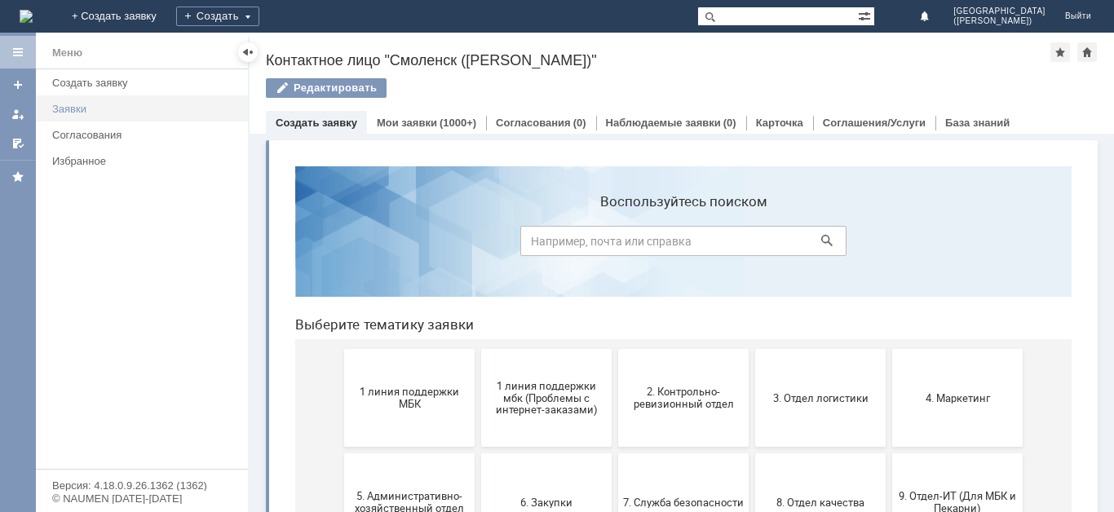
click at [117, 109] on div "Заявки" at bounding box center [145, 109] width 186 height 12
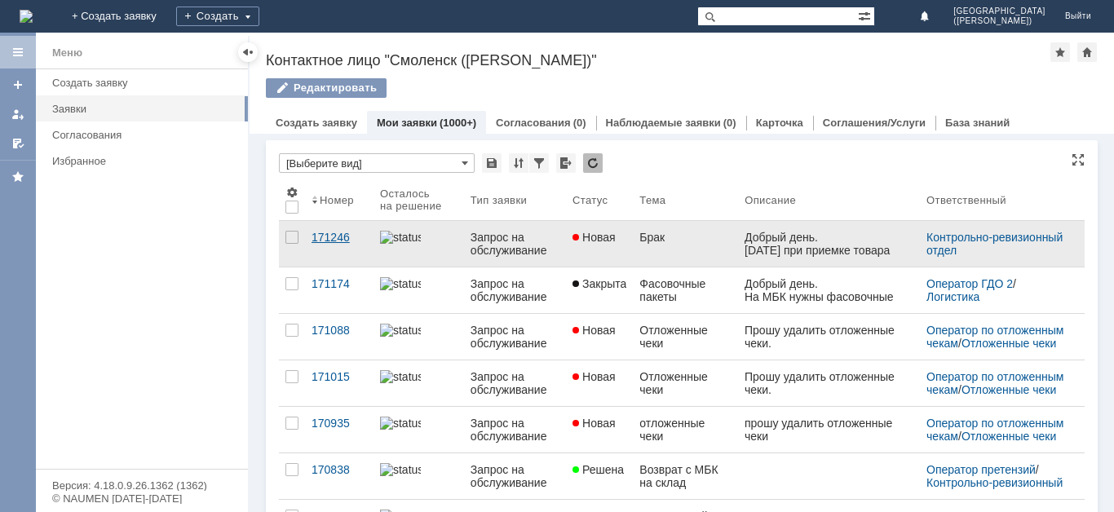
click at [335, 235] on div "171246" at bounding box center [339, 237] width 55 height 13
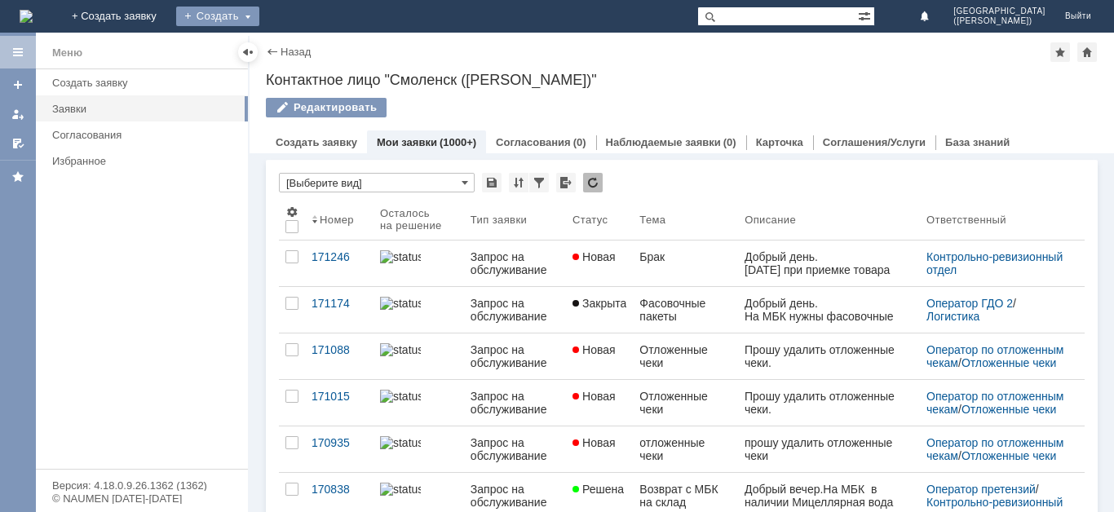
click at [259, 11] on div "Создать" at bounding box center [217, 17] width 83 height 20
click at [303, 42] on link "Заявка" at bounding box center [241, 49] width 124 height 20
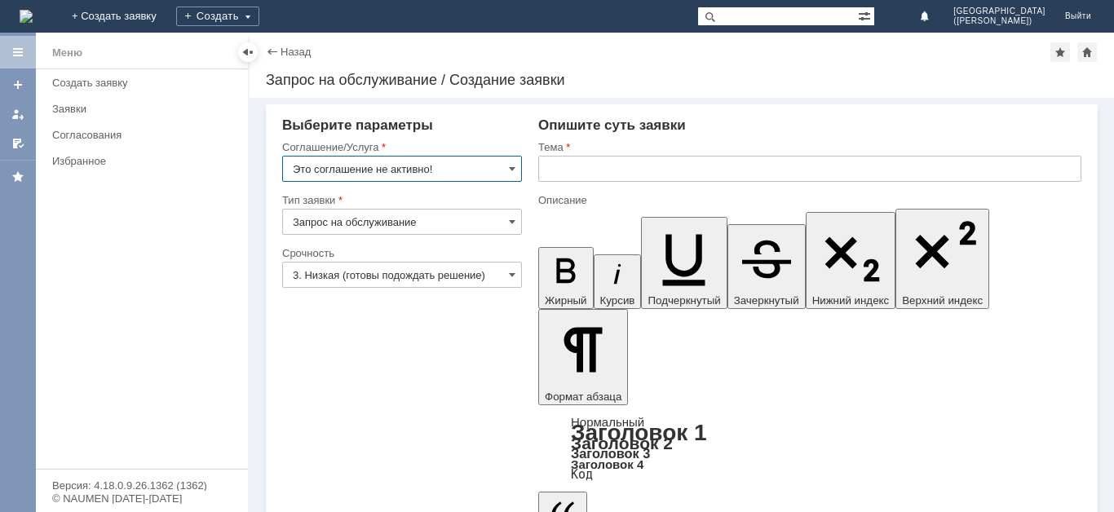
click at [470, 166] on input "Это соглашение не активно!" at bounding box center [402, 169] width 240 height 26
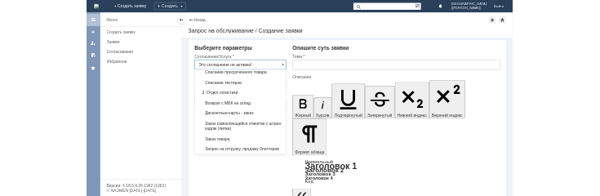
scroll to position [436, 0]
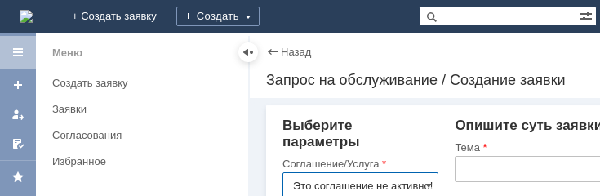
type input "Это соглашение не активно!"
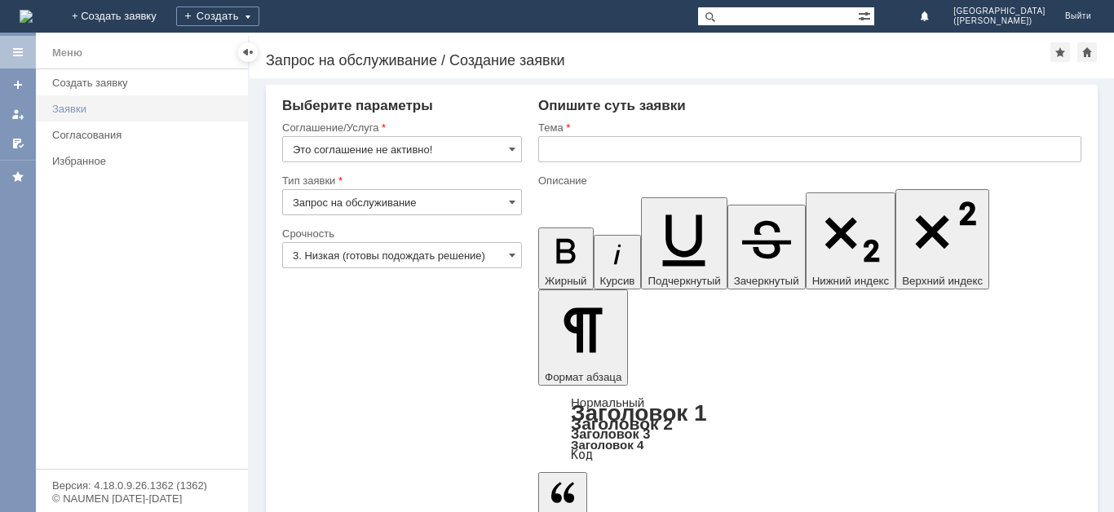
click at [137, 117] on link "Заявки" at bounding box center [145, 108] width 199 height 25
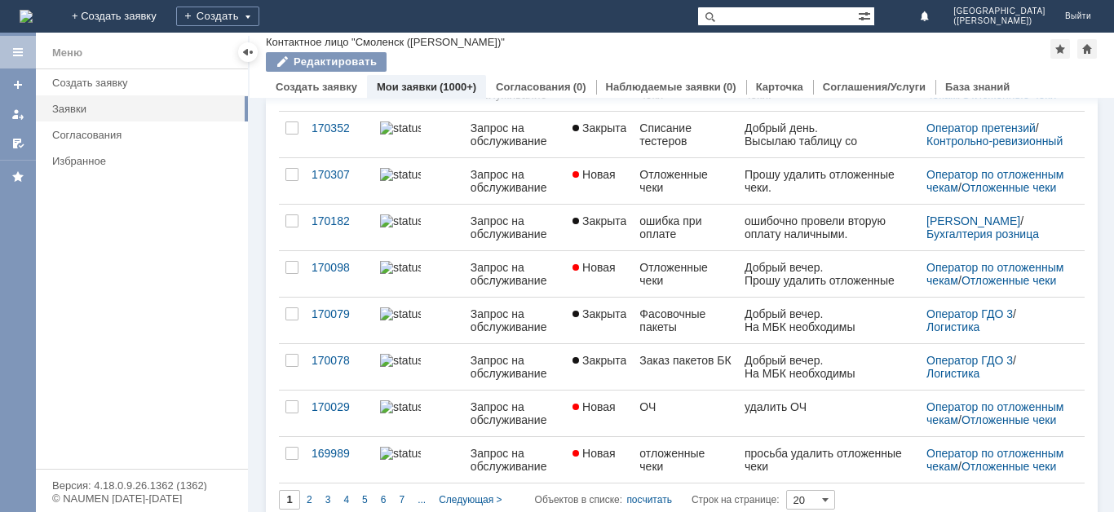
scroll to position [649, 0]
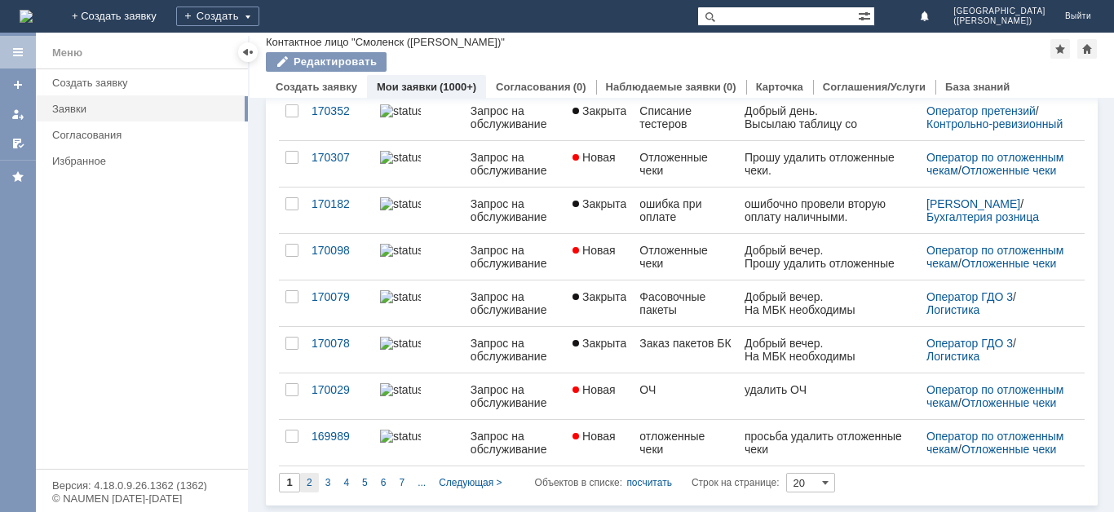
click at [313, 487] on div "2" at bounding box center [309, 483] width 19 height 20
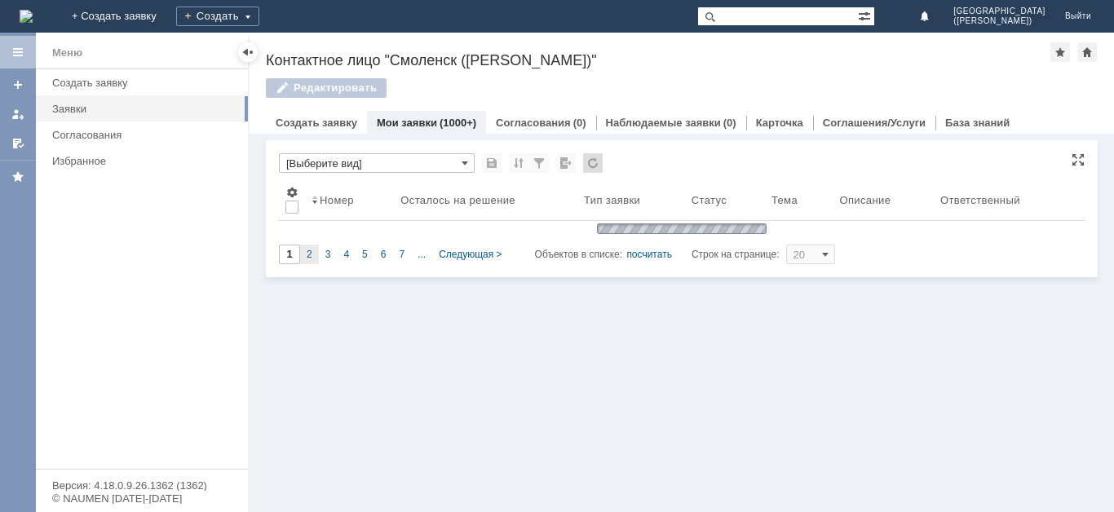
type input "2"
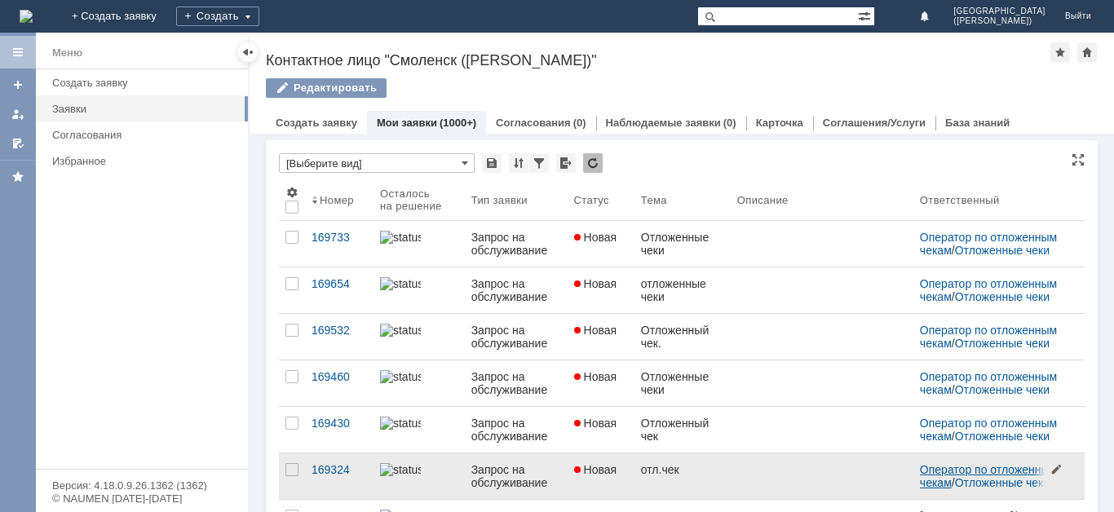
scroll to position [7, 0]
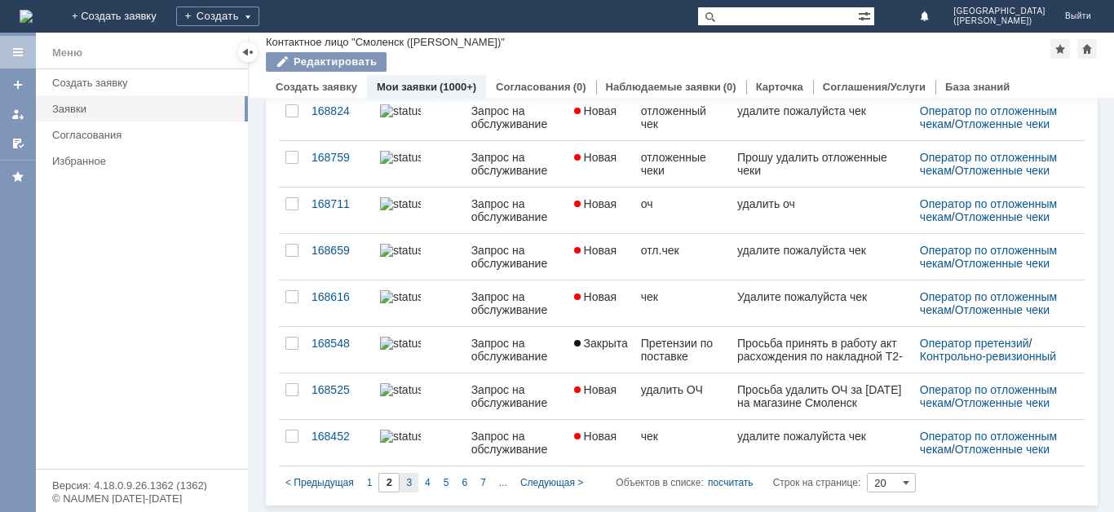
click at [408, 485] on span "3" at bounding box center [409, 482] width 6 height 11
type input "3"
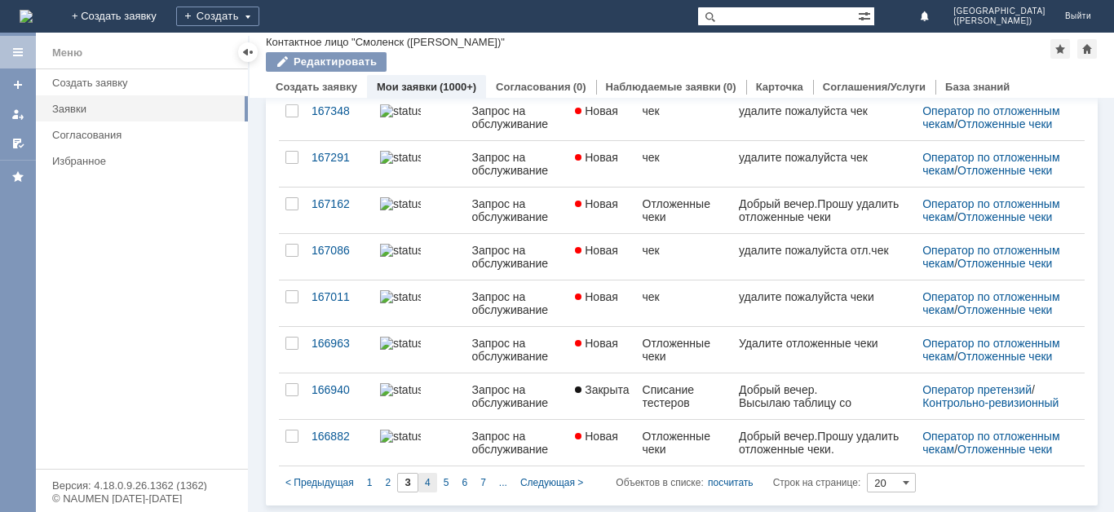
click at [429, 488] on span "4" at bounding box center [428, 482] width 6 height 11
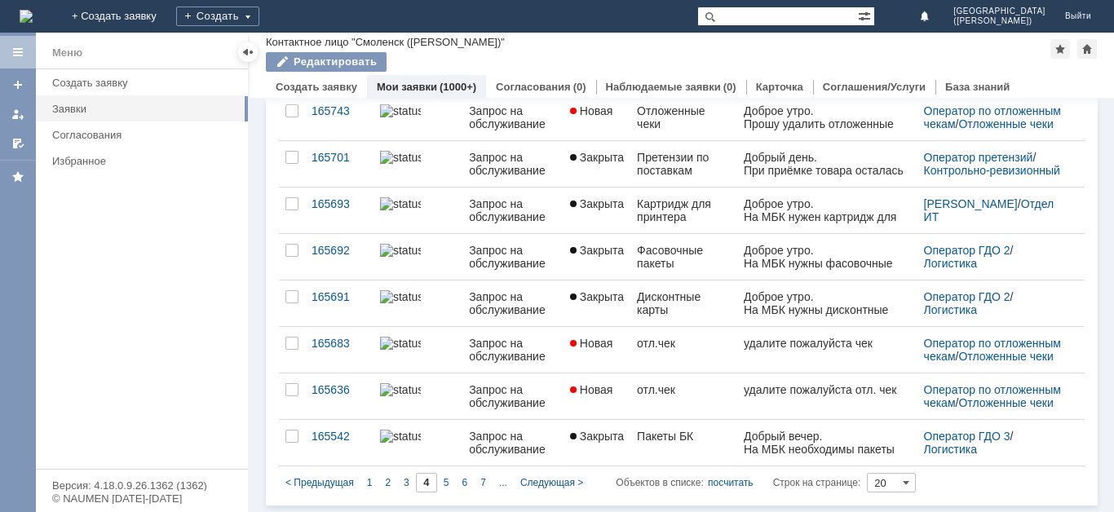
click at [448, 492] on div "5" at bounding box center [446, 483] width 19 height 20
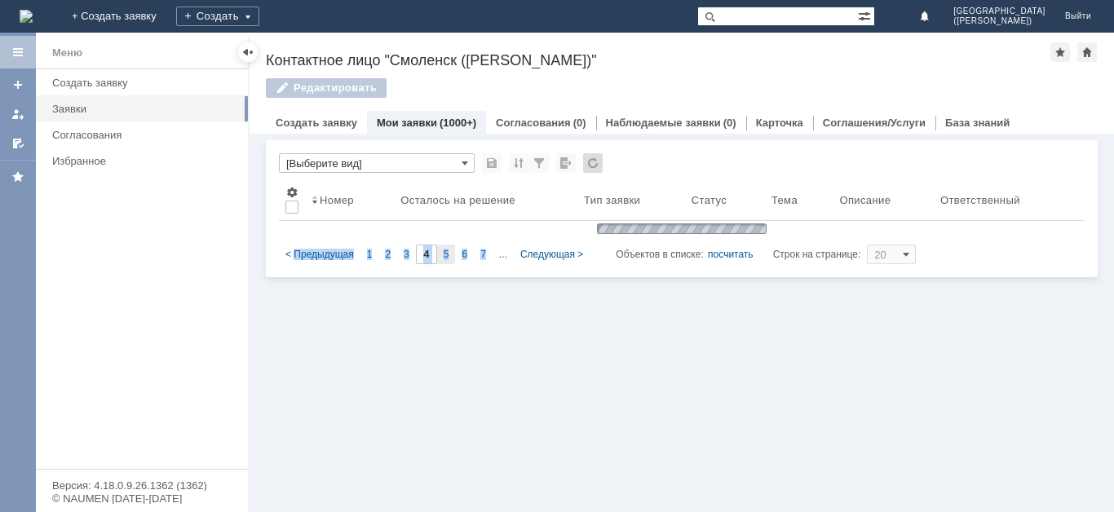
type input "5"
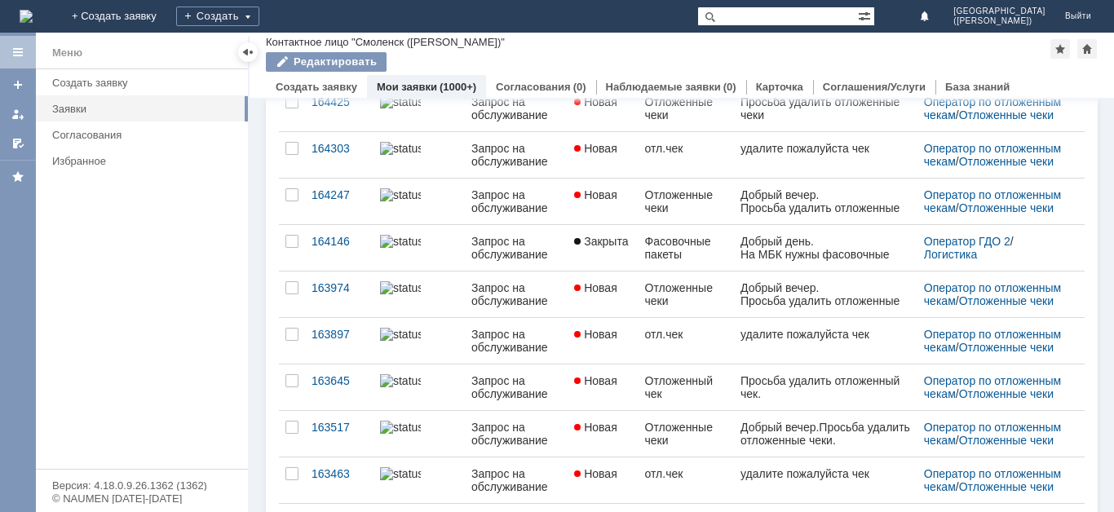
click at [259, 28] on div "Создать" at bounding box center [217, 16] width 83 height 33
click at [151, 121] on link "Заявки" at bounding box center [145, 108] width 199 height 25
click at [259, 8] on div "Создать" at bounding box center [217, 17] width 83 height 20
click at [303, 52] on link "Заявка" at bounding box center [241, 49] width 124 height 20
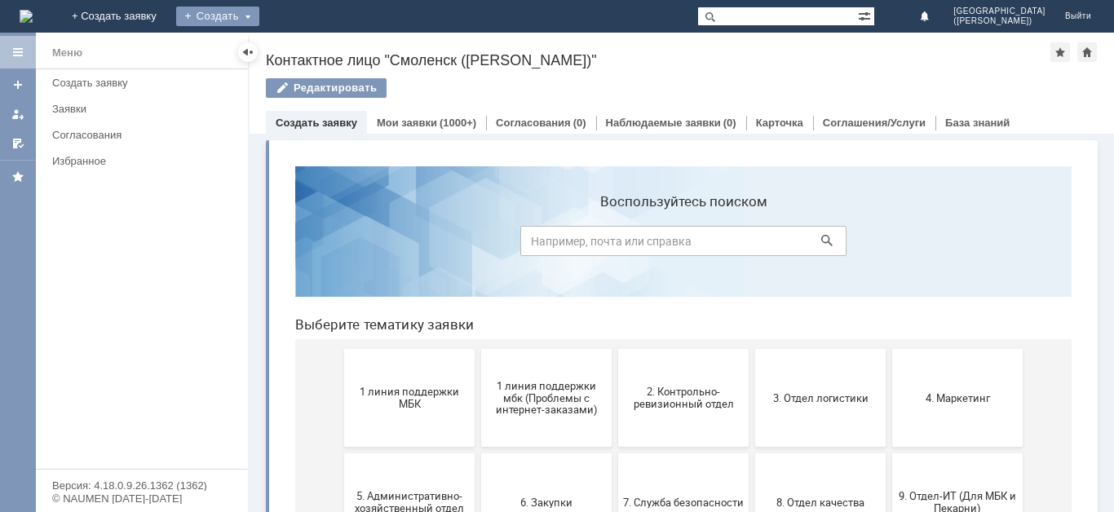
click at [259, 7] on div "Создать" at bounding box center [217, 17] width 83 height 20
click at [303, 54] on link "Заявка" at bounding box center [241, 49] width 124 height 20
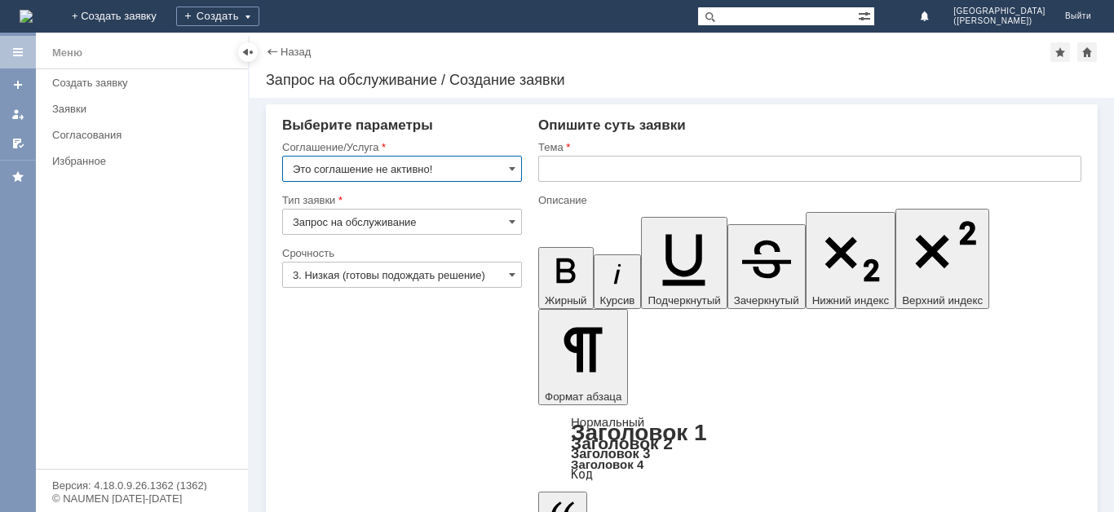
click at [437, 166] on input "Это соглашение не активно!" at bounding box center [402, 169] width 240 height 26
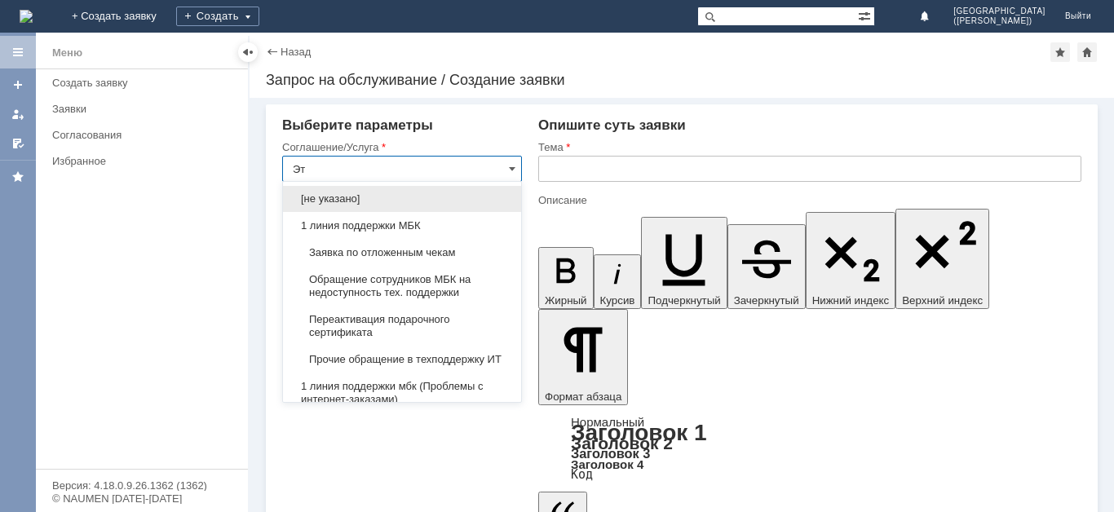
type input "[PERSON_NAME]"
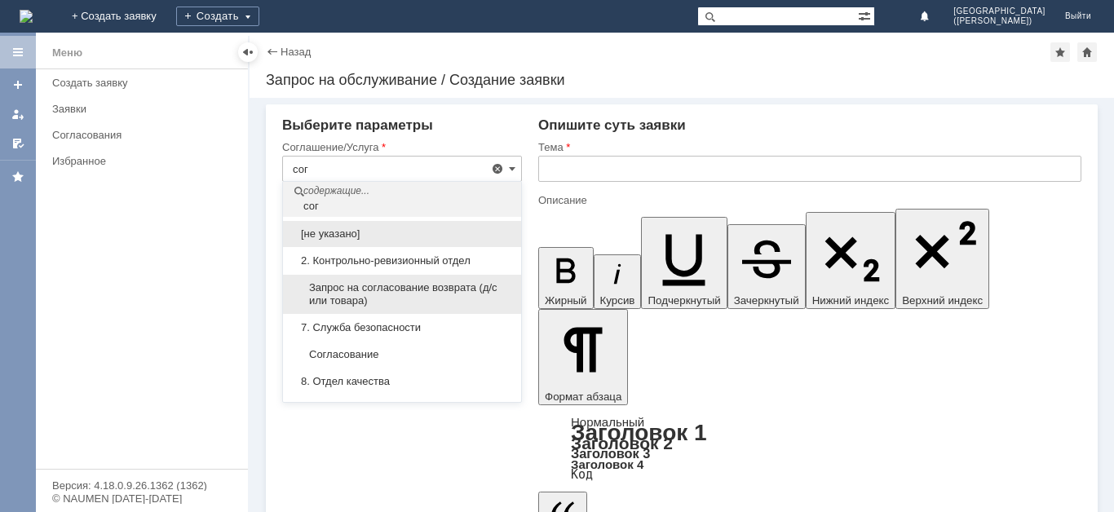
click at [464, 295] on span "Запрос на согласование возврата (д/с или товара)" at bounding box center [402, 294] width 219 height 26
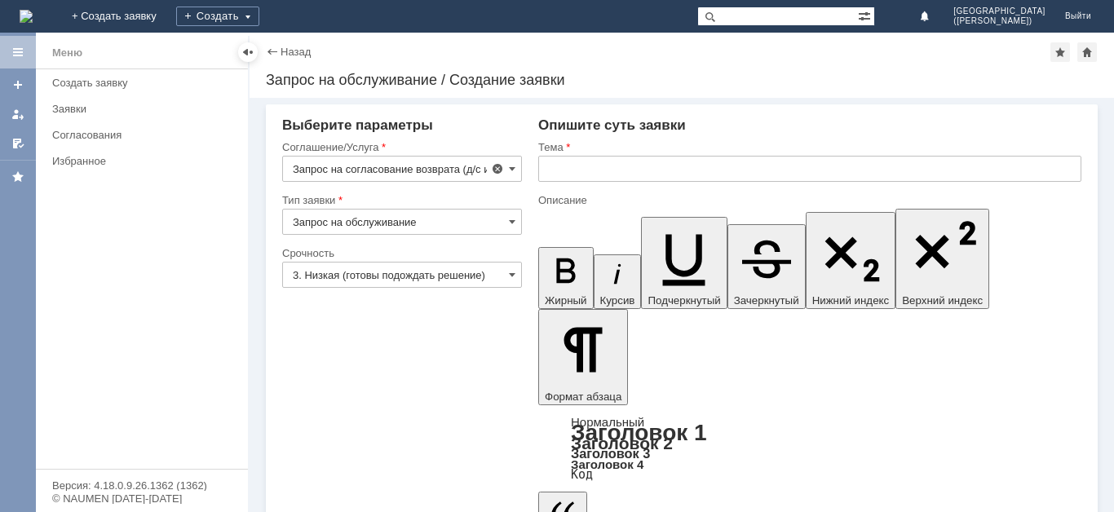
type input "Запрос на согласование возврата (д/с или товара)"
click at [436, 229] on input "Запрос на обслуживание" at bounding box center [402, 222] width 240 height 26
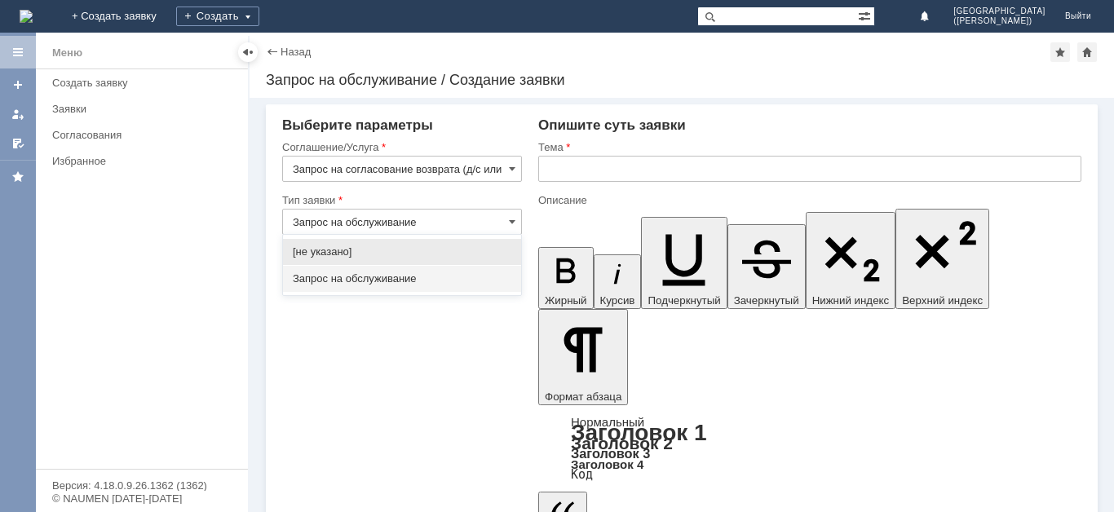
click at [423, 273] on span "Запрос на обслуживание" at bounding box center [402, 278] width 219 height 13
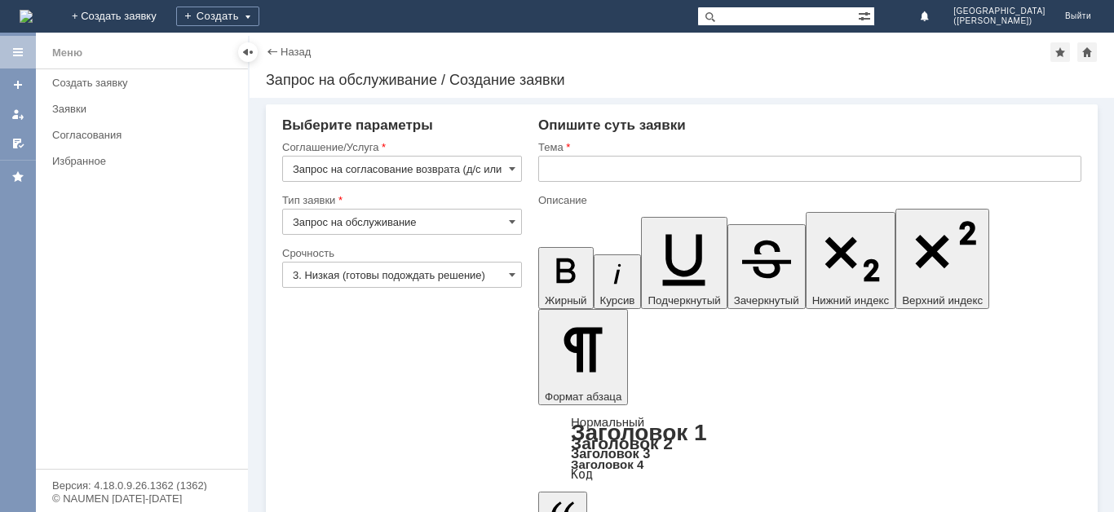
click at [424, 273] on input "3. Низкая (готовы подождать решение)" at bounding box center [402, 275] width 240 height 26
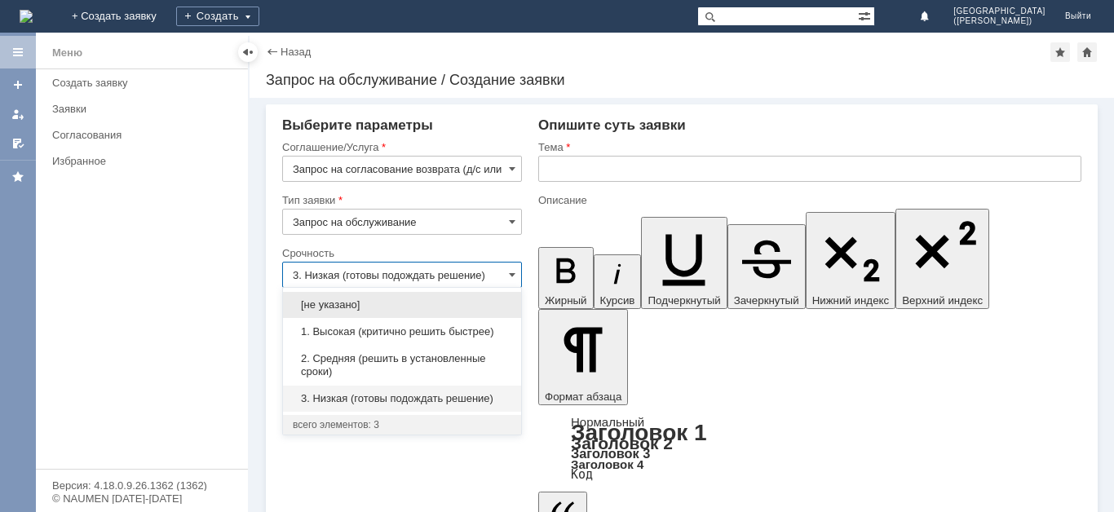
type input "Запрос на обслуживание"
click at [391, 326] on span "1. Высокая (критично решить быстрее)" at bounding box center [402, 332] width 219 height 13
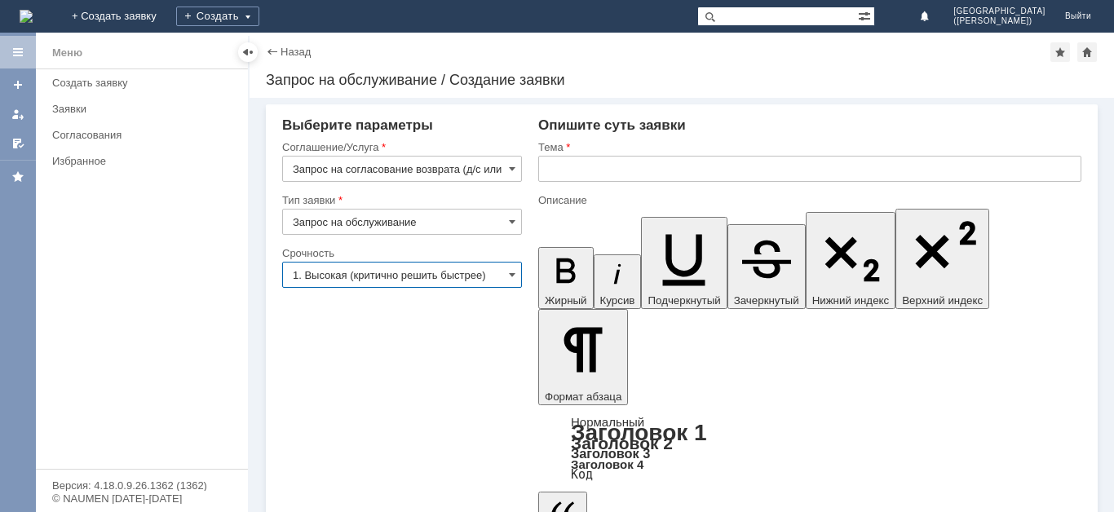
type input "1. Высокая (критично решить быстрее)"
click at [632, 162] on input "text" at bounding box center [809, 169] width 543 height 26
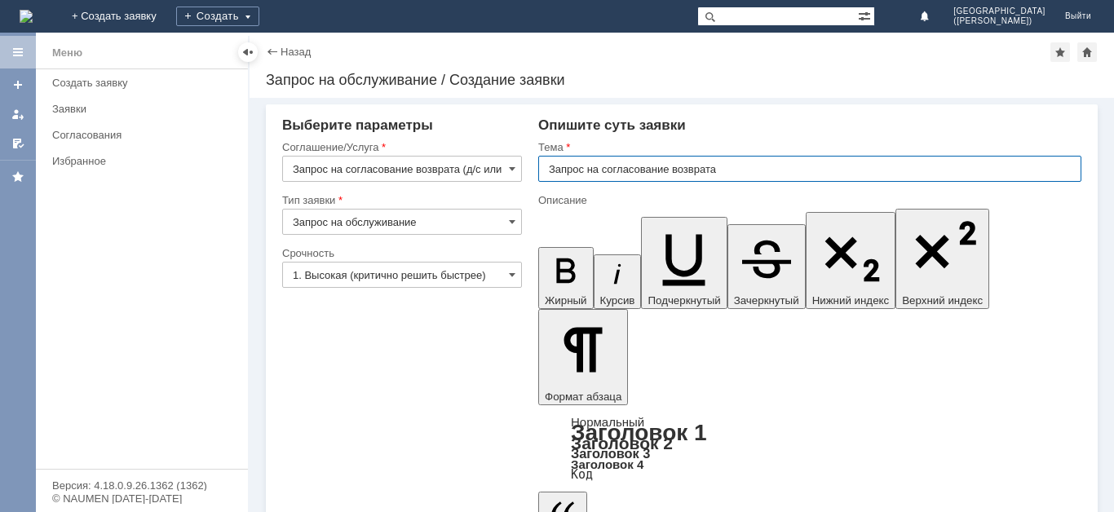
type input "Запрос на согласование возврата"
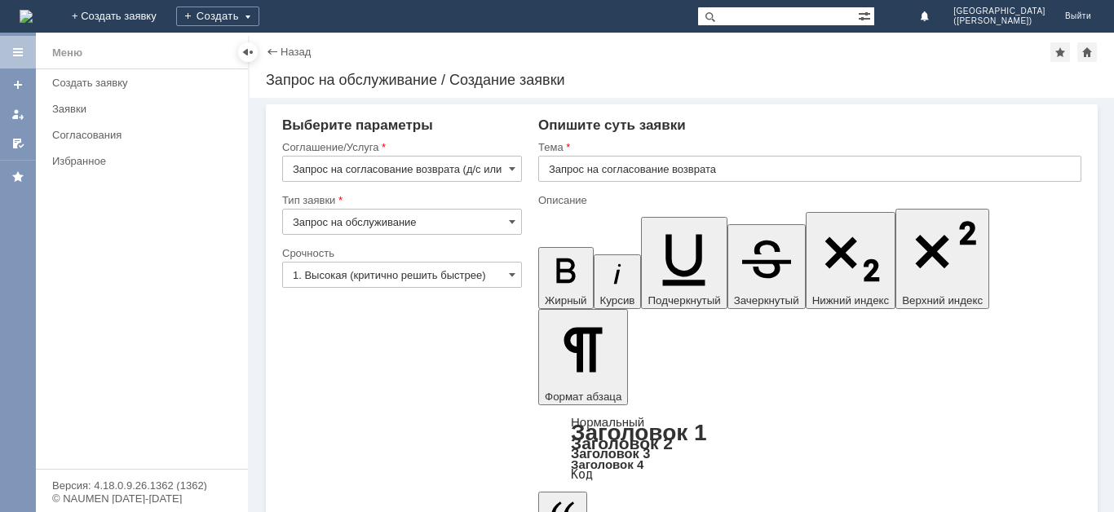
scroll to position [1030, 11]
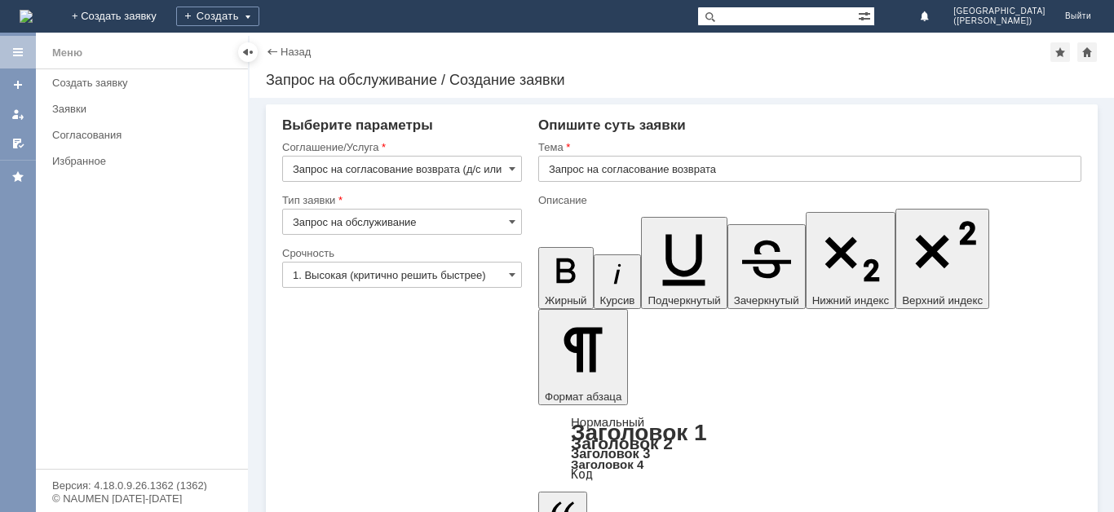
scroll to position [1021, 11]
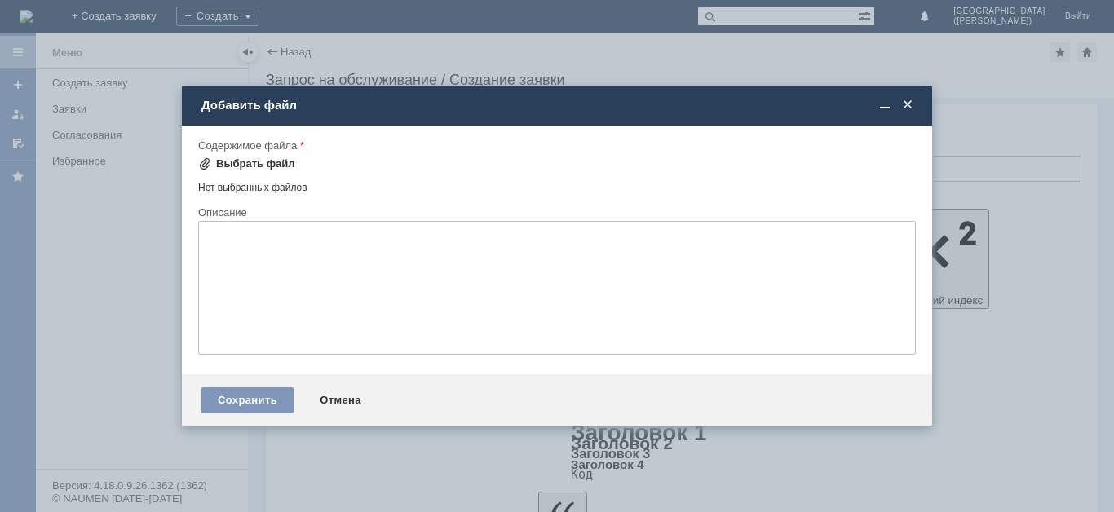
click at [243, 155] on div "Выбрать файл" at bounding box center [246, 164] width 97 height 20
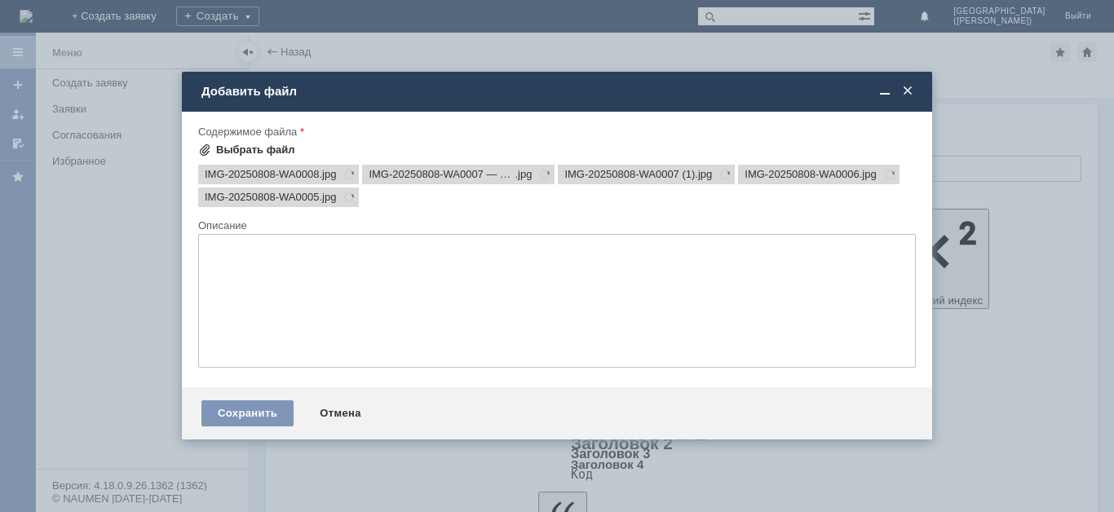
scroll to position [0, 0]
click at [272, 419] on div "Сохранить" at bounding box center [248, 414] width 92 height 26
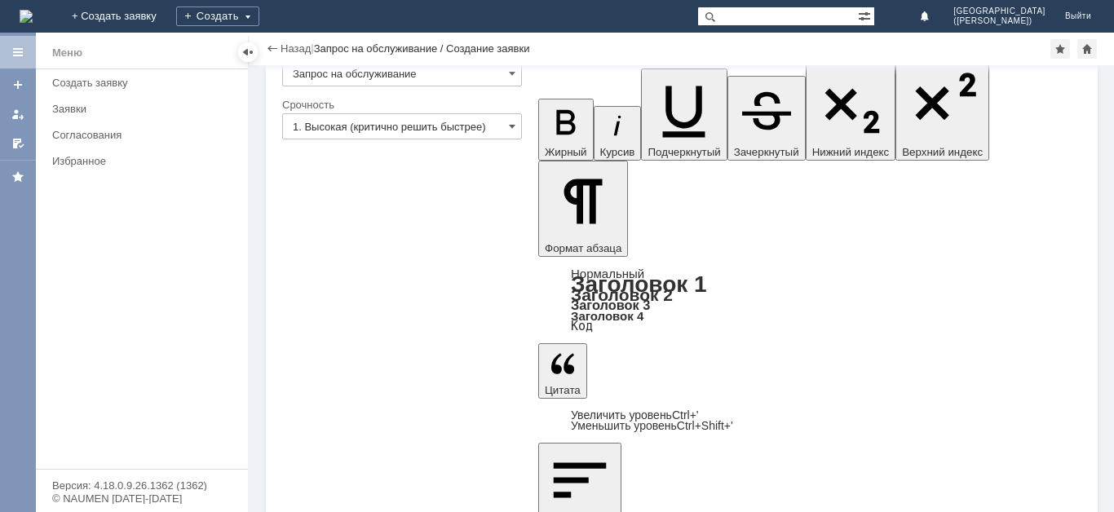
scroll to position [115, 0]
